Goal: Communication & Community: Answer question/provide support

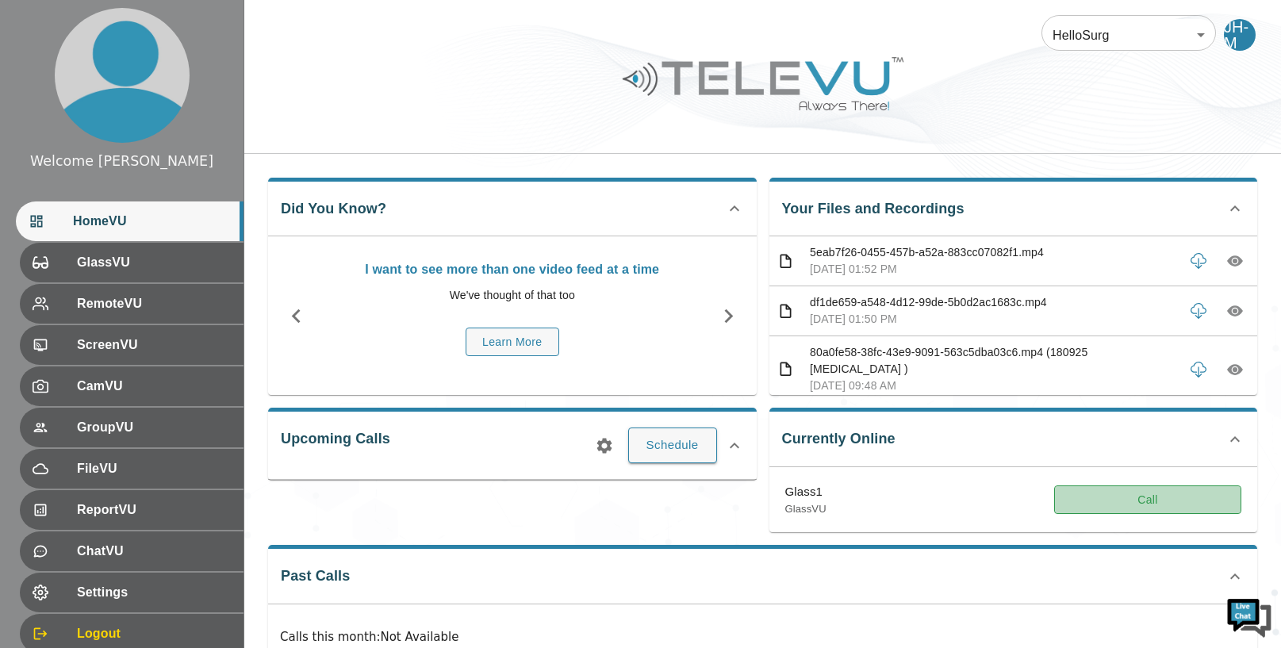
click at [1124, 501] on button "Call" at bounding box center [1147, 500] width 187 height 29
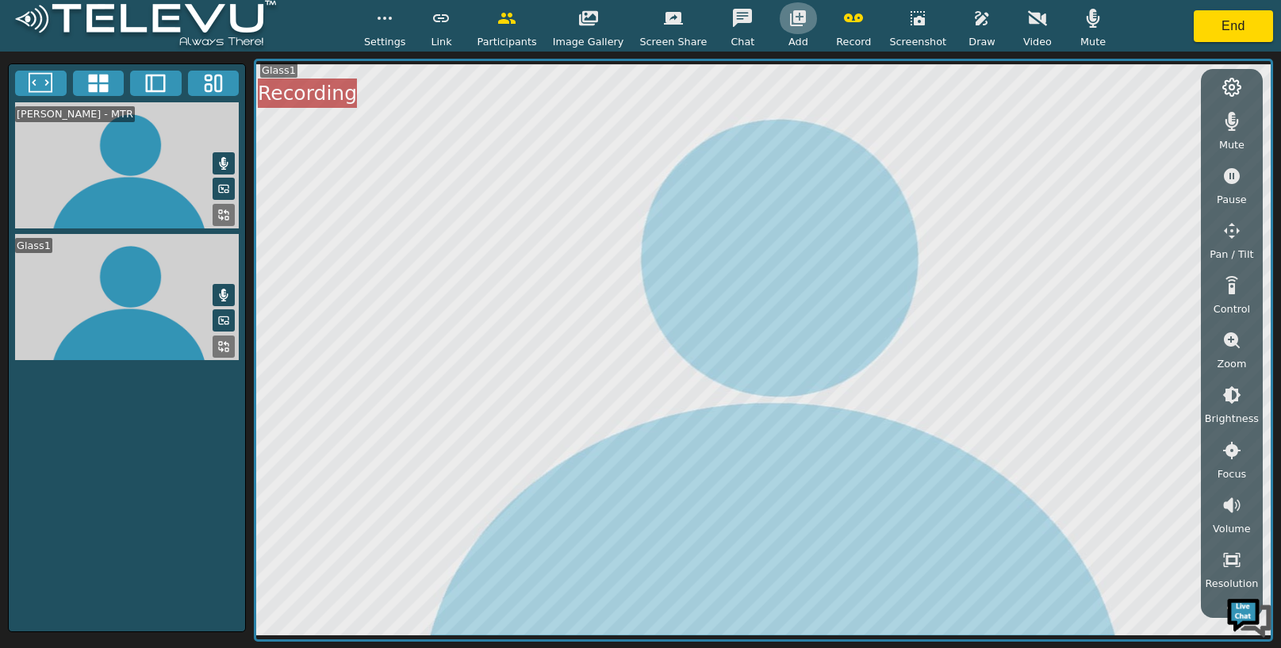
click at [795, 13] on icon "button" at bounding box center [798, 18] width 16 height 16
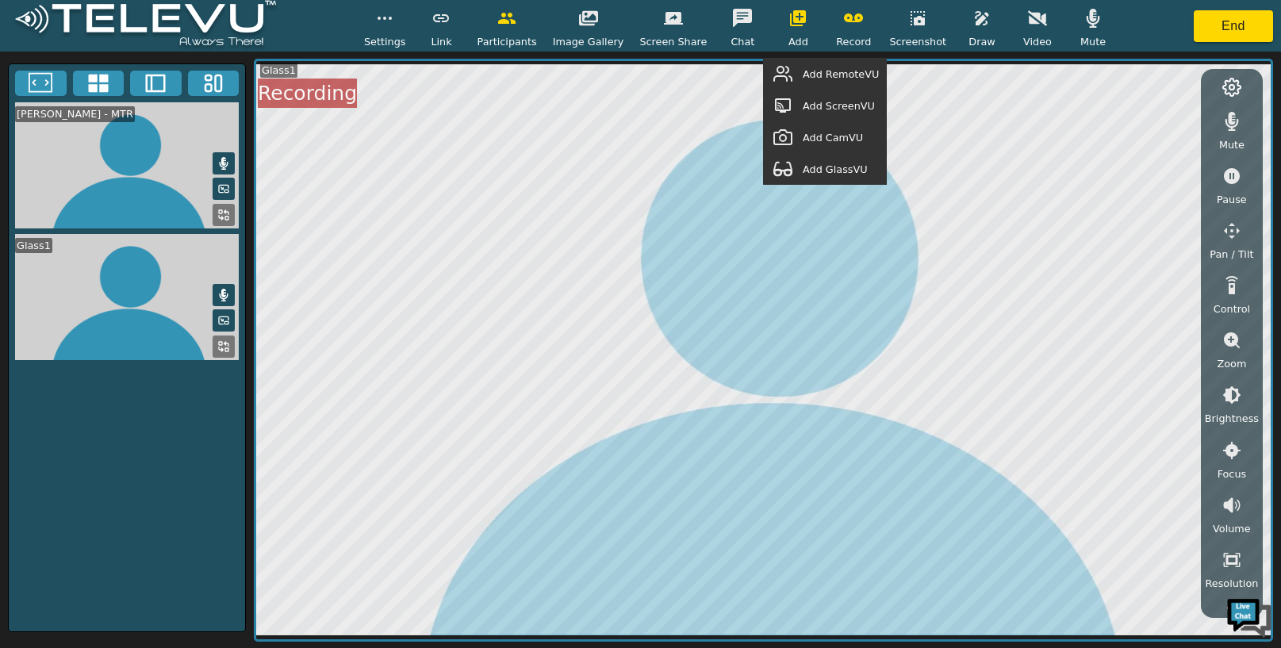
click at [822, 175] on span "Add GlassVU" at bounding box center [835, 169] width 65 height 15
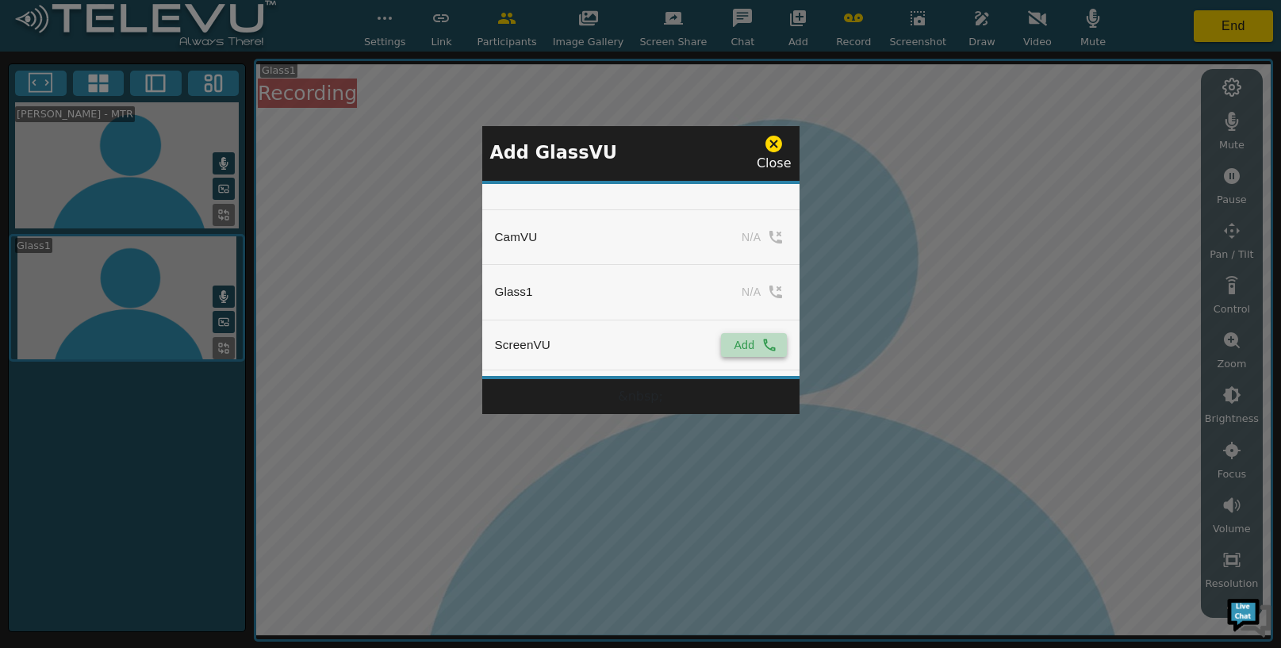
click at [751, 341] on button "Add" at bounding box center [753, 345] width 65 height 24
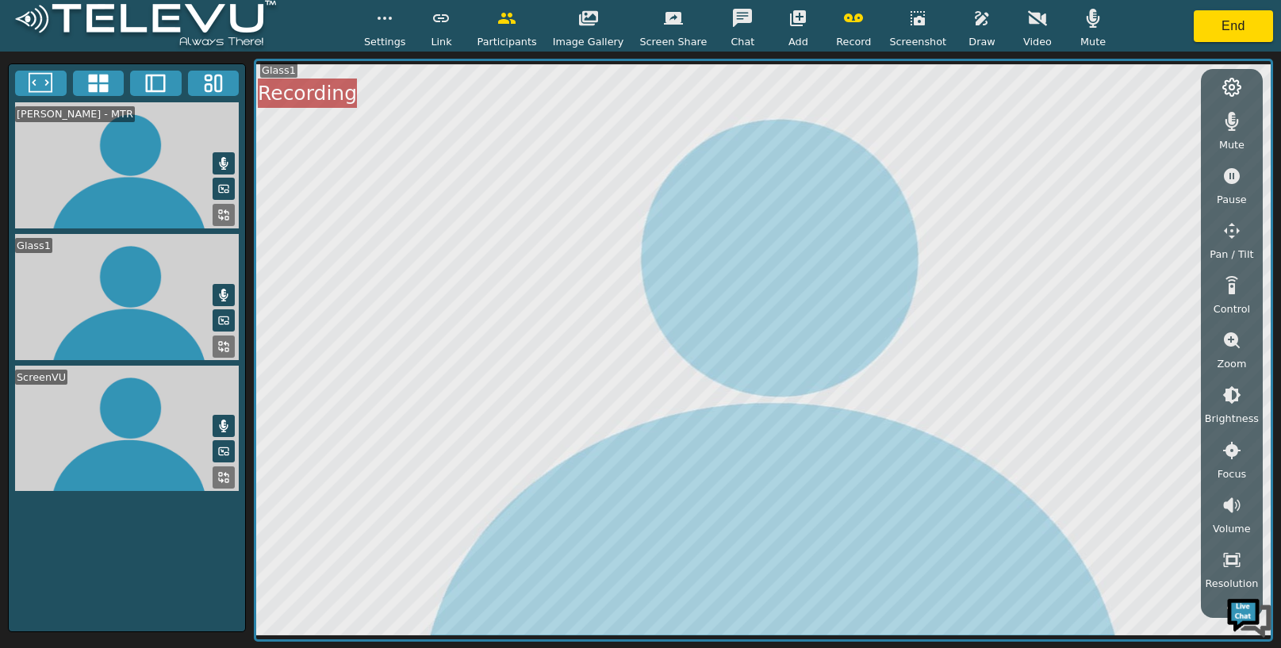
click at [117, 414] on video at bounding box center [127, 429] width 236 height 126
click at [225, 478] on icon at bounding box center [223, 477] width 13 height 13
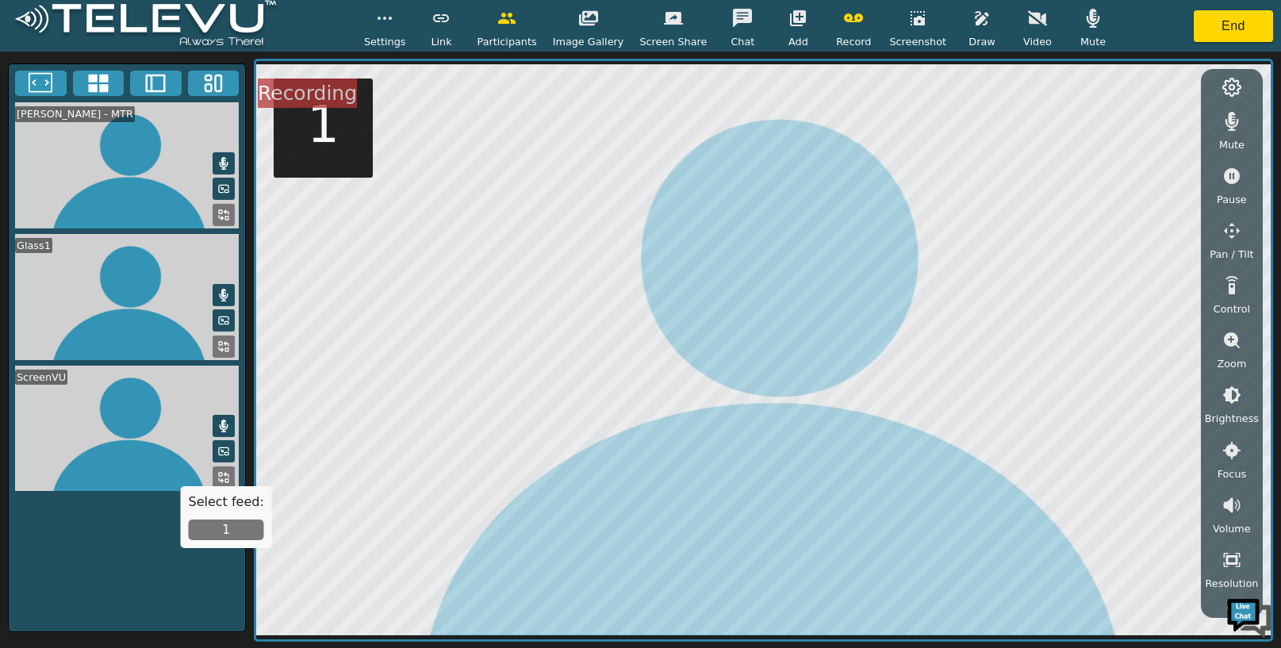
click at [241, 527] on button "1" at bounding box center [226, 530] width 75 height 21
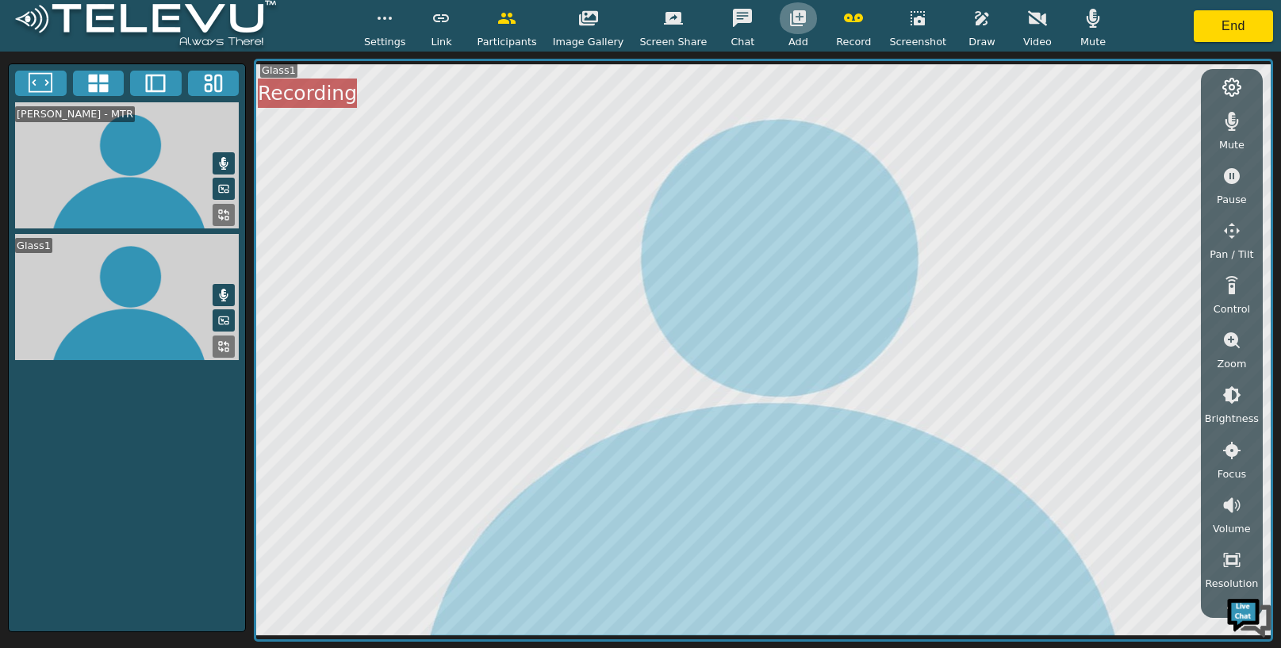
click at [795, 22] on icon "button" at bounding box center [798, 18] width 16 height 16
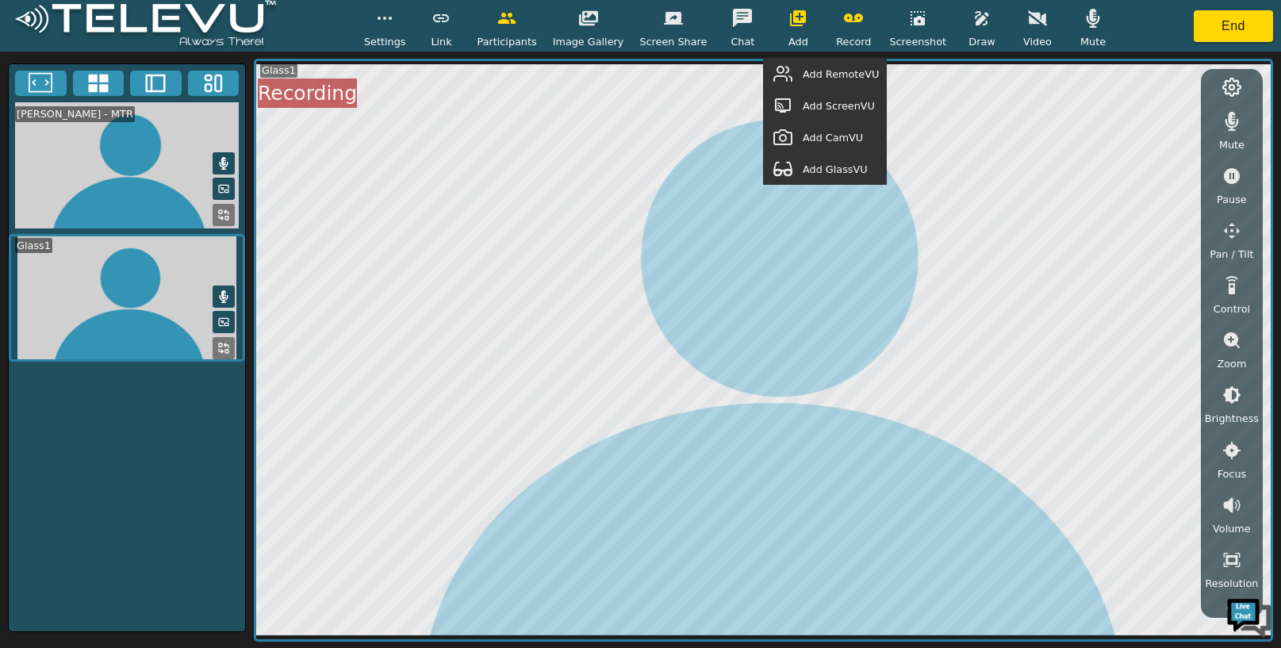
click at [842, 172] on span "Add GlassVU" at bounding box center [835, 169] width 65 height 15
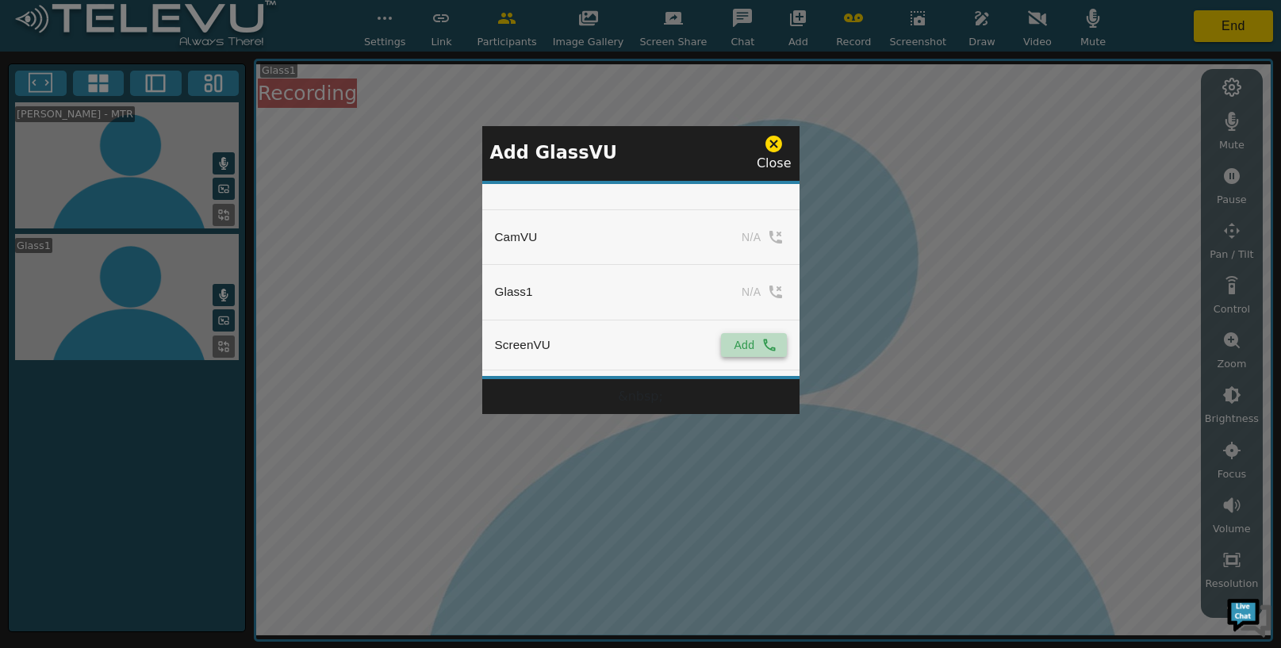
click at [744, 350] on button "Add" at bounding box center [753, 345] width 65 height 24
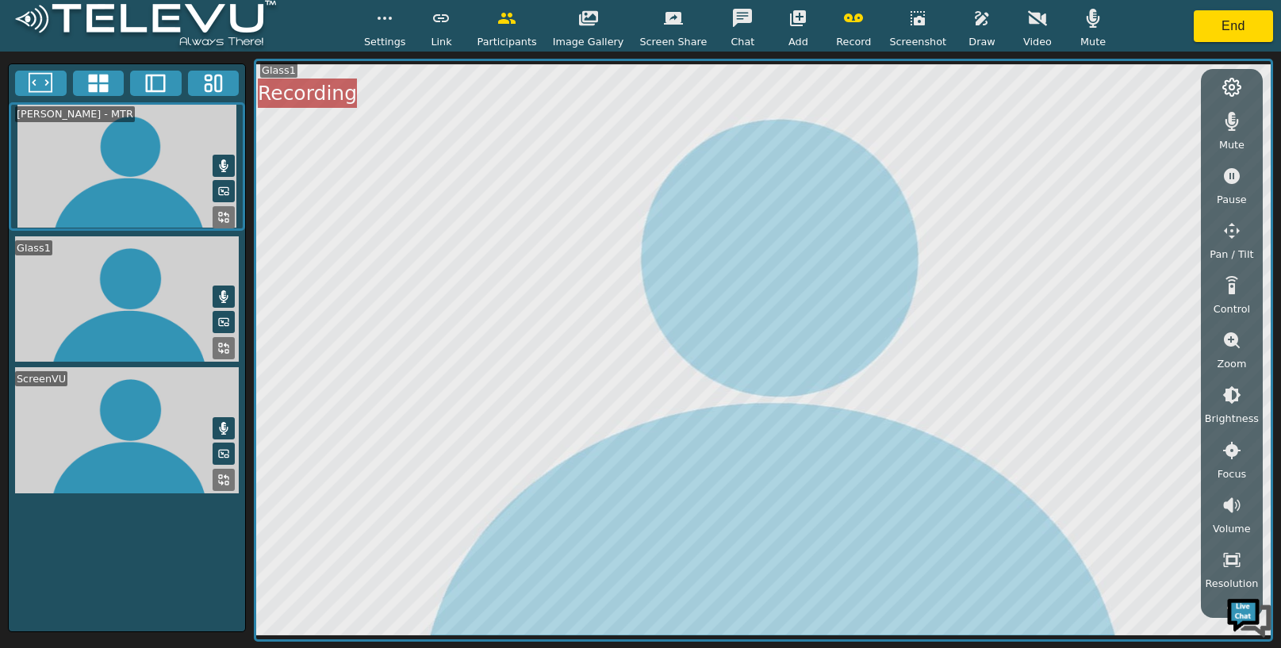
click at [835, 29] on div "Record" at bounding box center [854, 25] width 40 height 47
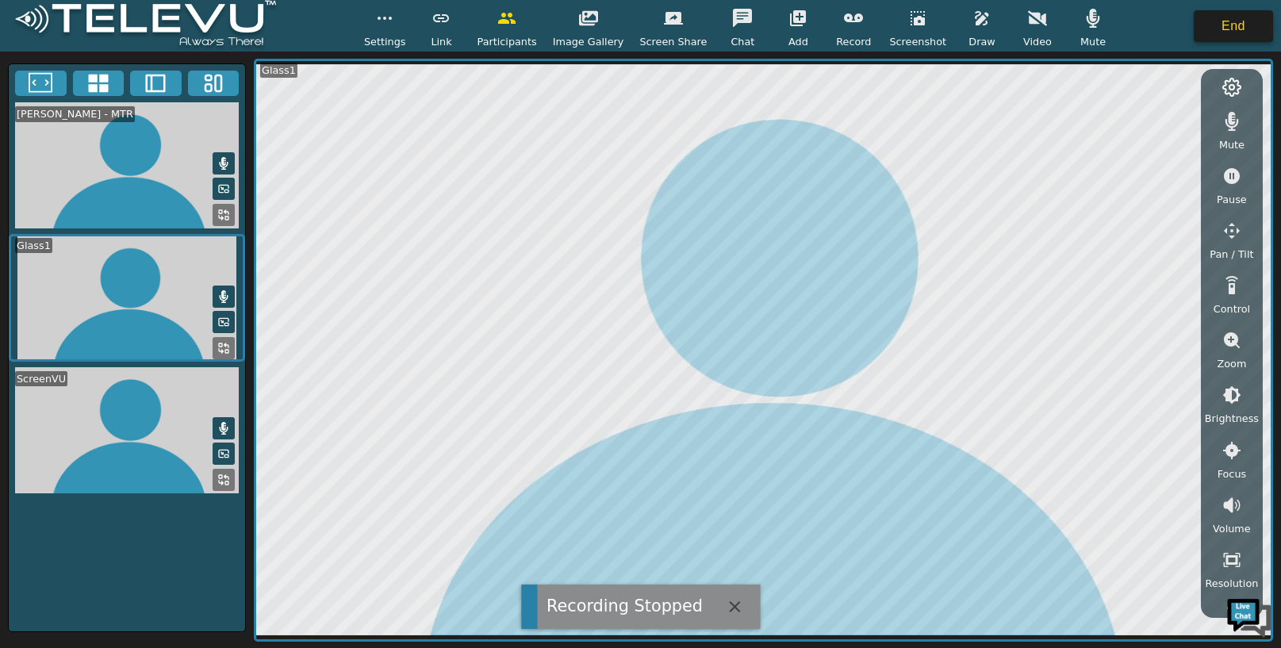
click at [1206, 27] on button "End" at bounding box center [1233, 26] width 79 height 32
